Goal: Find specific fact: Find contact information

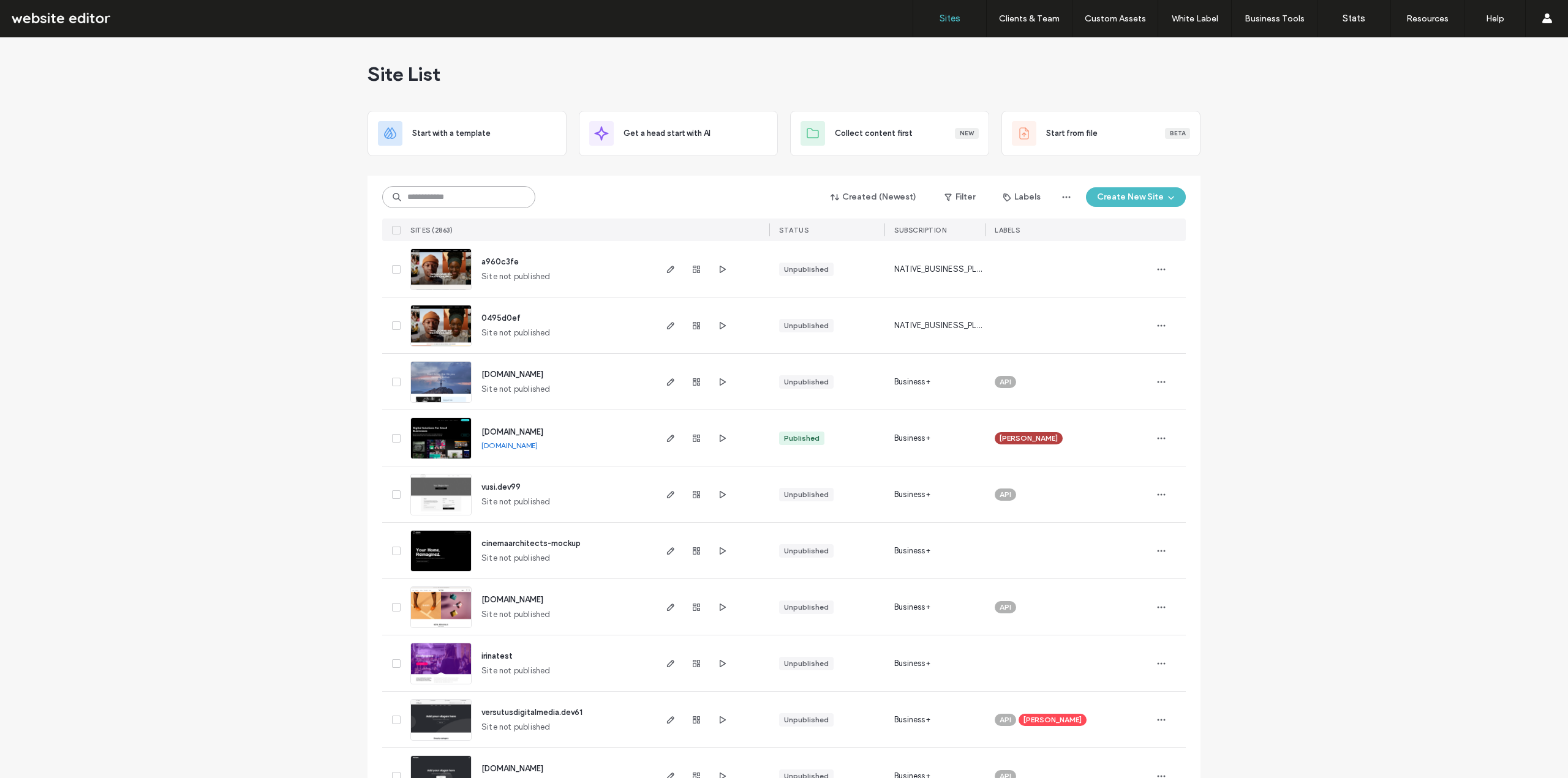
drag, startPoint x: 0, startPoint y: 0, endPoint x: 423, endPoint y: 194, distance: 465.4
click at [423, 194] on input at bounding box center [459, 197] width 153 height 22
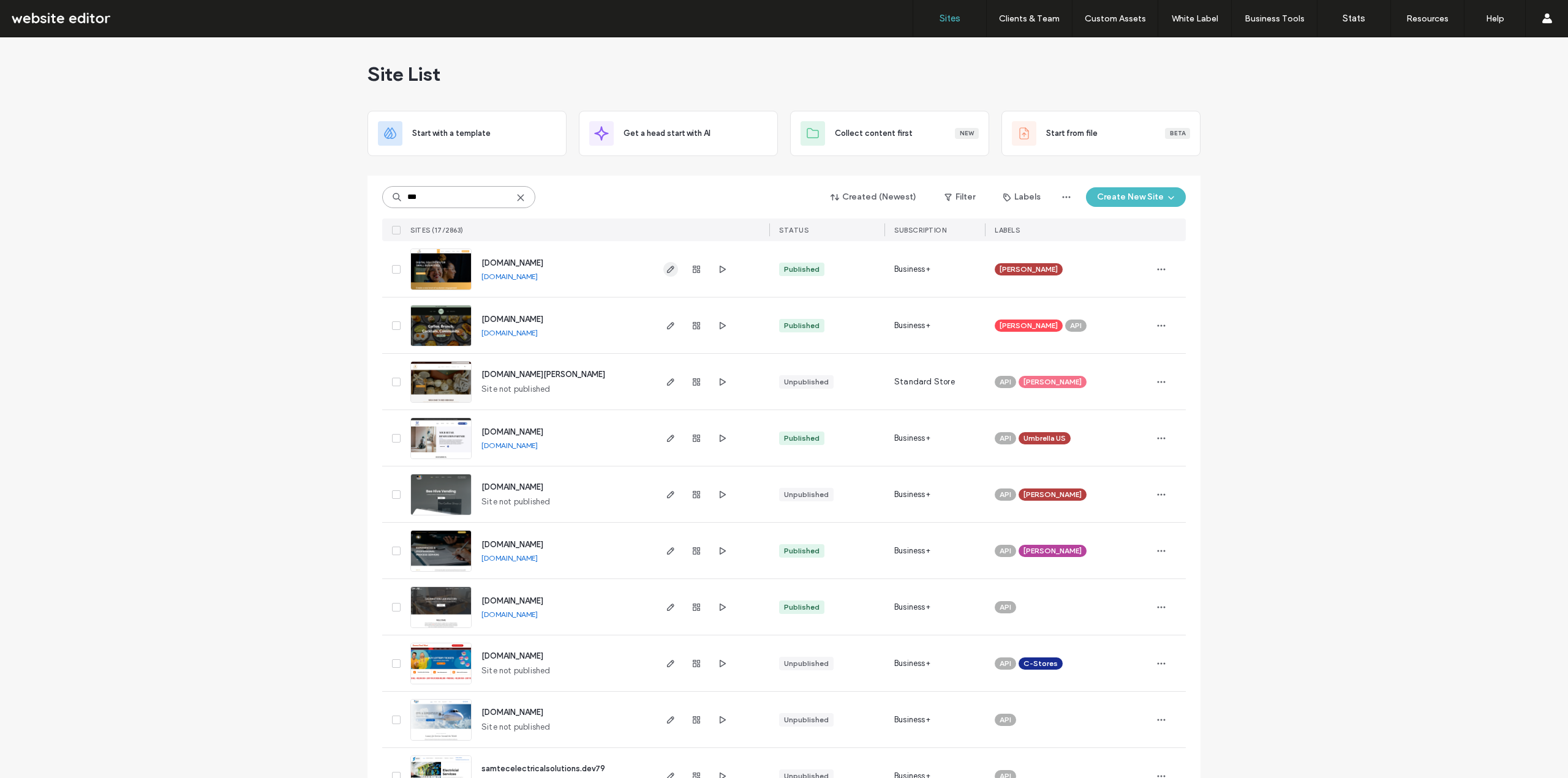
type input "***"
click at [666, 269] on icon "button" at bounding box center [670, 269] width 10 height 10
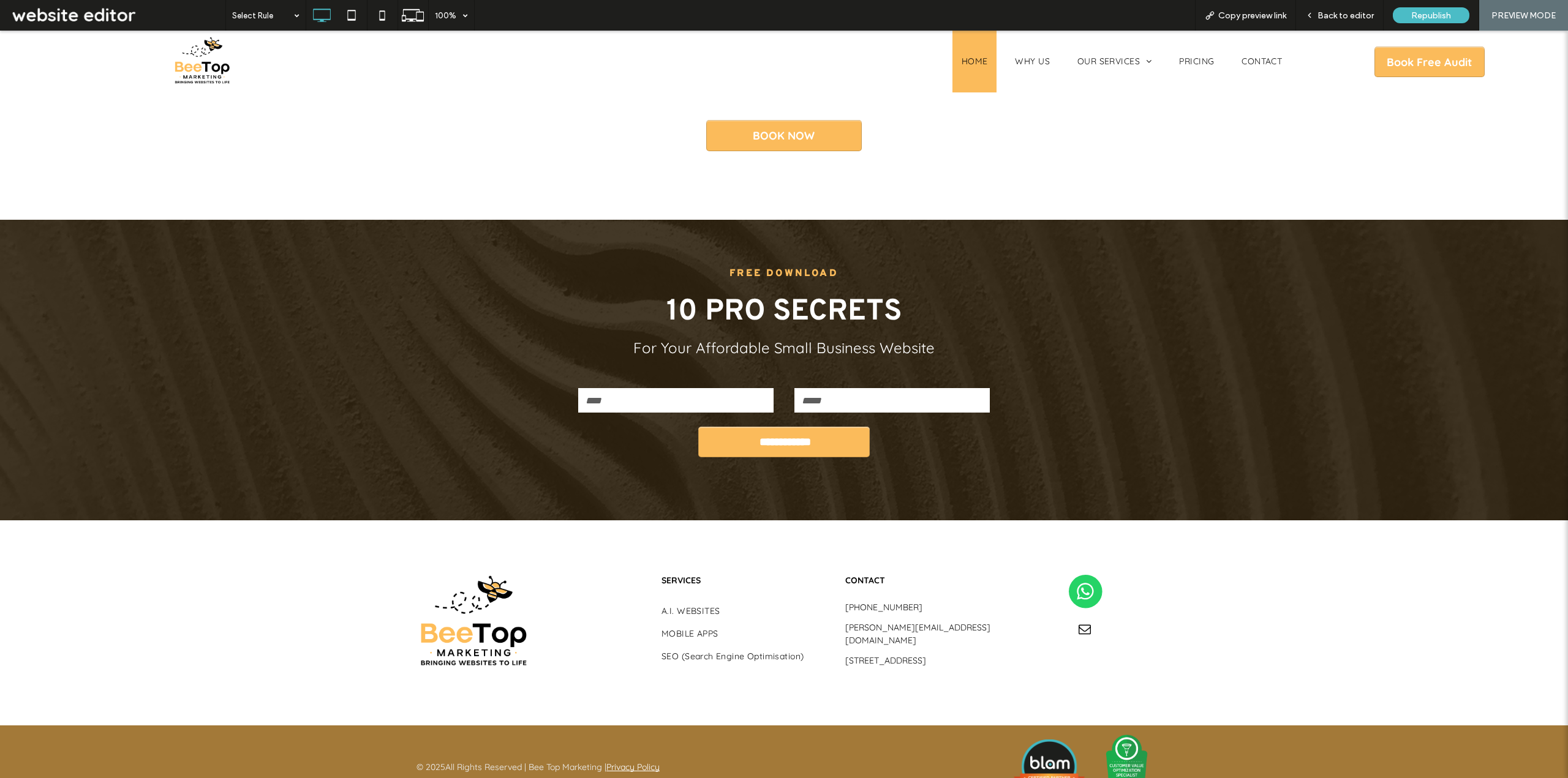
drag, startPoint x: 844, startPoint y: 580, endPoint x: 962, endPoint y: 647, distance: 135.7
click at [962, 647] on div "CONTACT +447956365903 vaseem@beetopmarketing.com 31 Fladgate Road, Waltham Fore…" at bounding box center [938, 622] width 184 height 108
copy div "447956365903 vaseem@beetopmarketing.com 31 Fladgate Road, Waltham Forest, Londo…"
